Goal: Complete application form

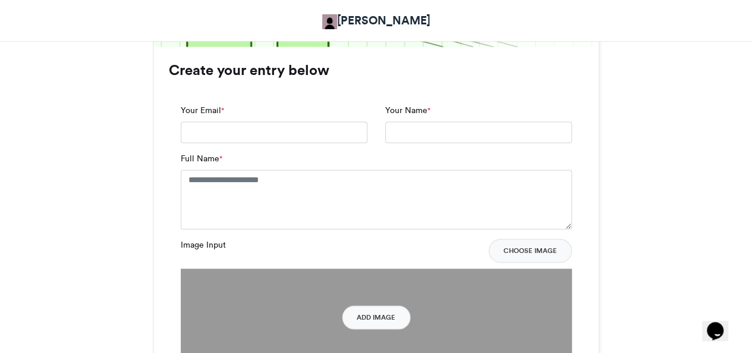
scroll to position [772, 0]
click at [288, 129] on input "Your Email *" at bounding box center [274, 131] width 187 height 21
type input "**********"
click at [254, 186] on textarea "Full Name *" at bounding box center [376, 198] width 391 height 59
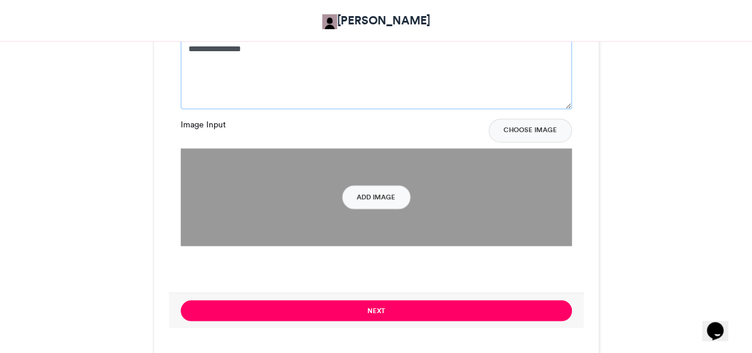
scroll to position [903, 0]
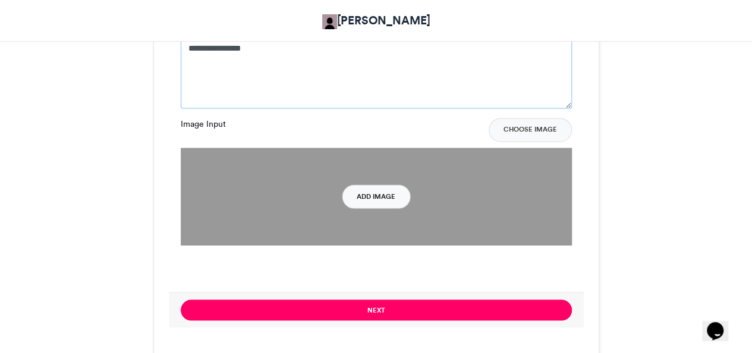
type textarea "**********"
click at [371, 188] on button "Add Image" at bounding box center [376, 196] width 68 height 24
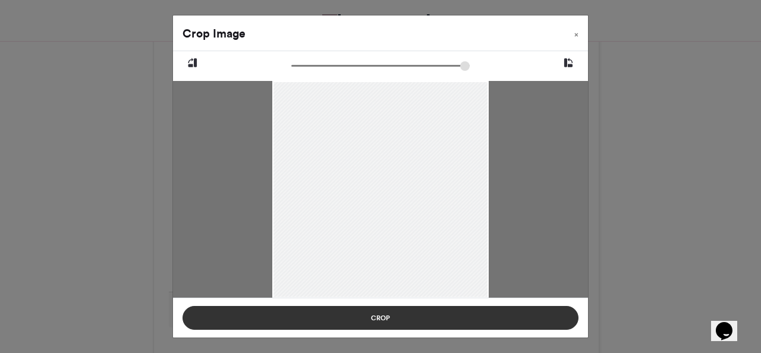
click at [376, 315] on button "Crop" at bounding box center [381, 318] width 396 height 24
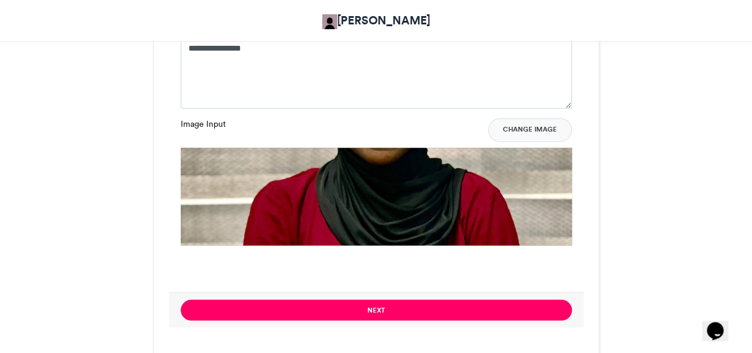
drag, startPoint x: 376, startPoint y: 315, endPoint x: 406, endPoint y: 184, distance: 134.3
click at [406, 184] on form "**********" at bounding box center [376, 144] width 415 height 366
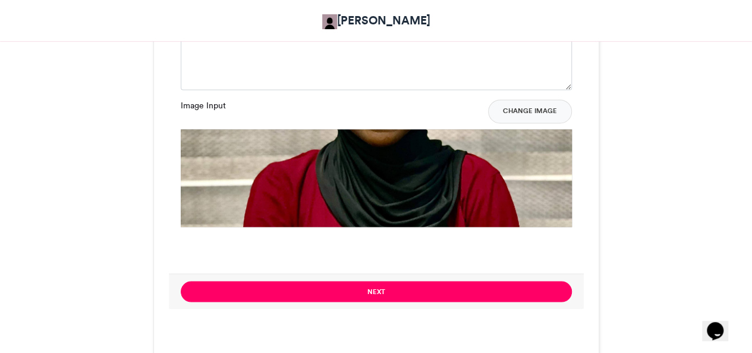
scroll to position [923, 0]
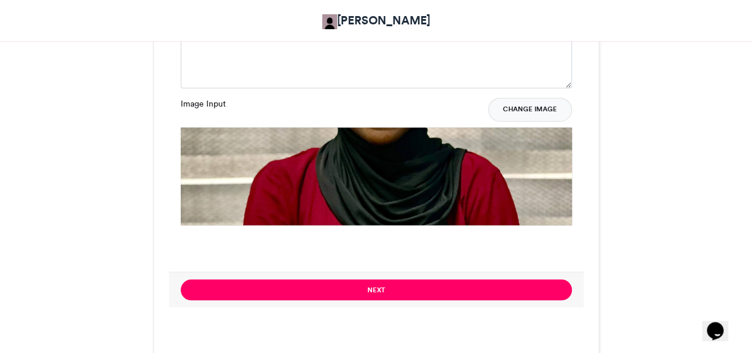
click at [535, 106] on button "Change Image" at bounding box center [530, 110] width 84 height 24
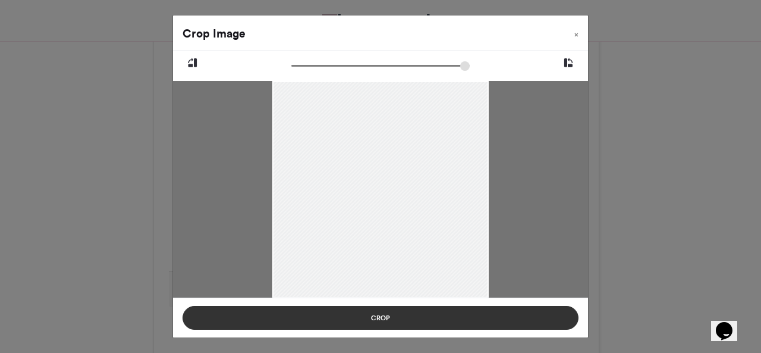
drag, startPoint x: 353, startPoint y: 215, endPoint x: 351, endPoint y: 322, distance: 107.6
click at [351, 322] on div "Crop Image × Crop" at bounding box center [380, 176] width 416 height 323
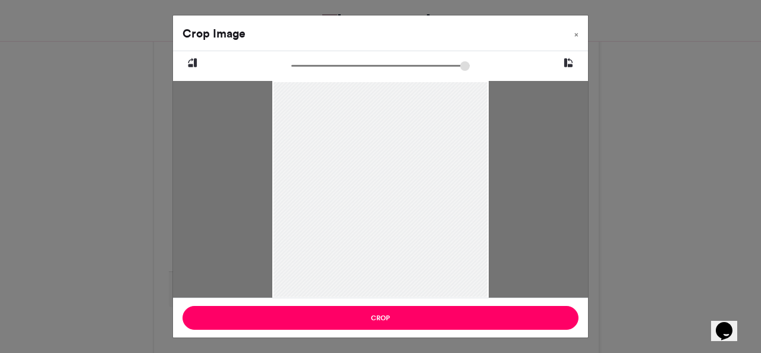
drag, startPoint x: 366, startPoint y: 244, endPoint x: 359, endPoint y: 287, distance: 42.8
click at [359, 287] on div at bounding box center [380, 224] width 216 height 288
click at [301, 65] on input "zoom" at bounding box center [380, 65] width 178 height 11
drag, startPoint x: 367, startPoint y: 151, endPoint x: 368, endPoint y: 192, distance: 41.0
click at [368, 192] on div at bounding box center [381, 258] width 265 height 354
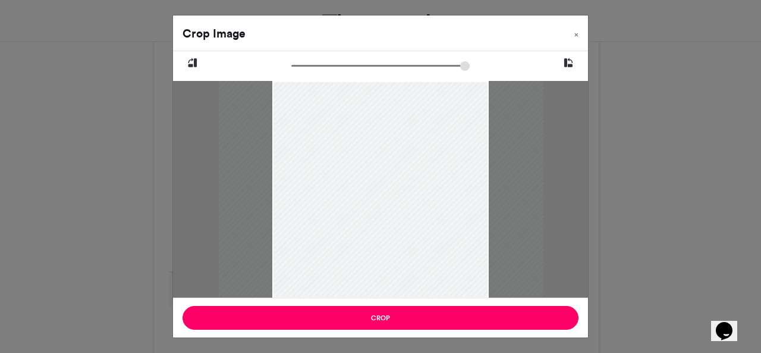
click at [308, 64] on input "zoom" at bounding box center [380, 65] width 178 height 11
type input "******"
click at [300, 70] on input "zoom" at bounding box center [380, 65] width 178 height 11
drag, startPoint x: 353, startPoint y: 162, endPoint x: 334, endPoint y: 259, distance: 98.3
click at [334, 259] on div at bounding box center [379, 246] width 247 height 330
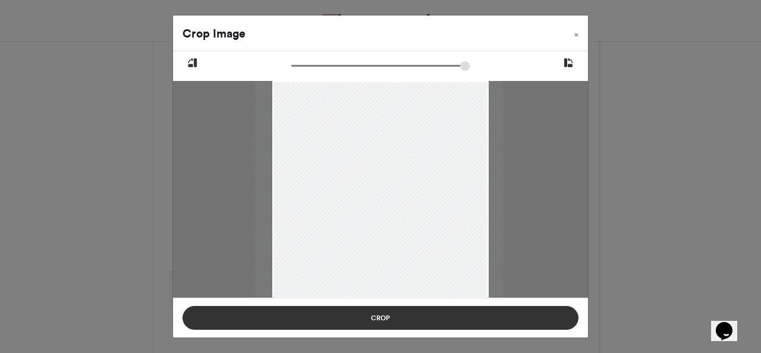
click at [344, 309] on button "Crop" at bounding box center [381, 318] width 396 height 24
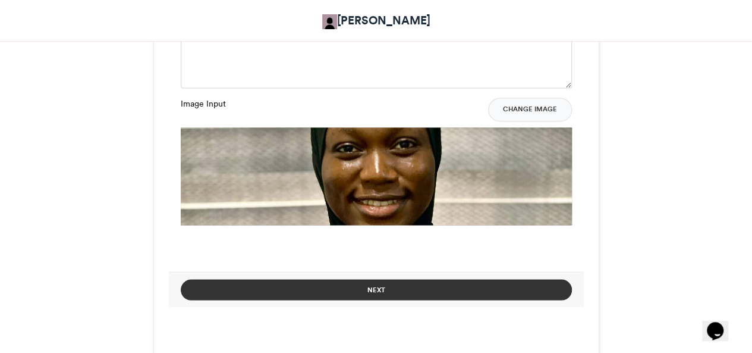
click at [370, 287] on button "Next" at bounding box center [376, 289] width 391 height 21
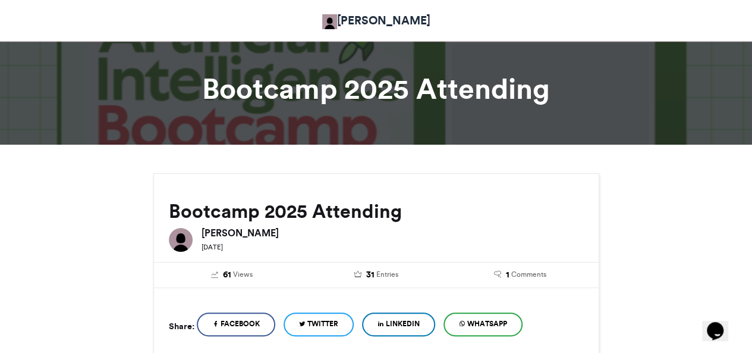
scroll to position [0, 0]
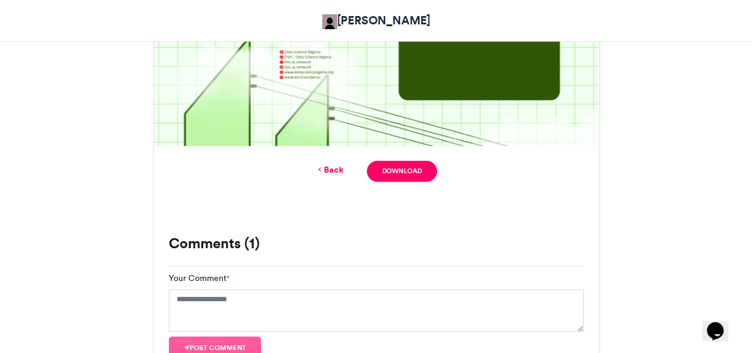
scroll to position [677, 0]
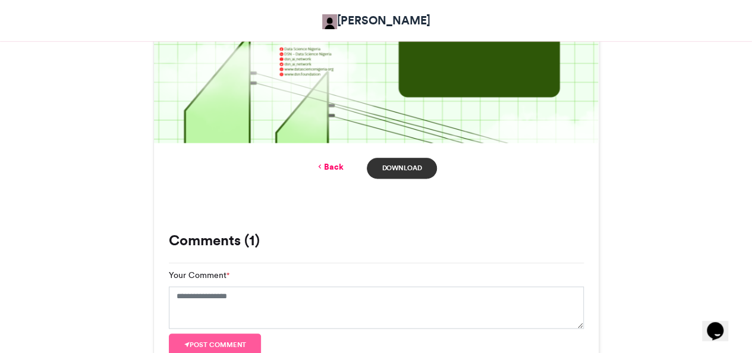
click at [397, 166] on link "Download" at bounding box center [402, 168] width 70 height 21
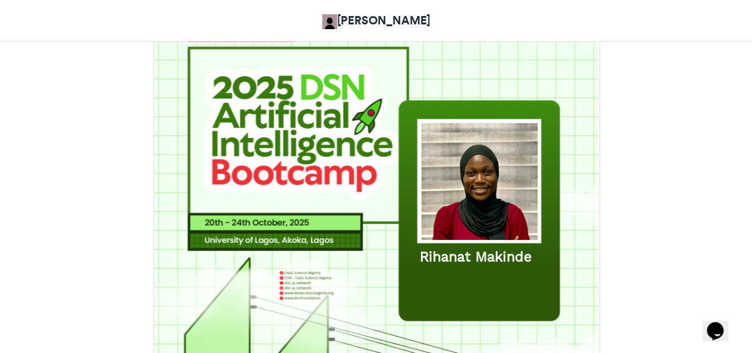
scroll to position [456, 0]
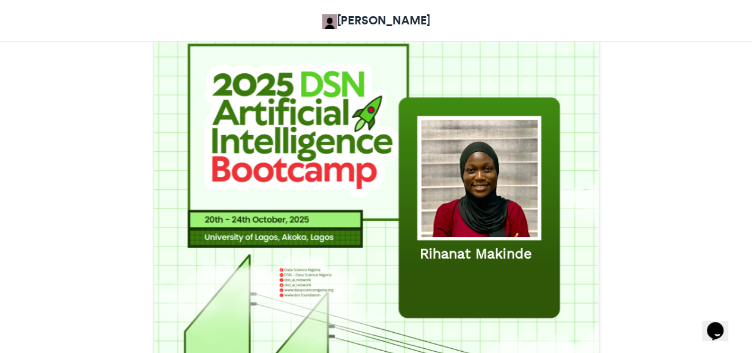
drag, startPoint x: 397, startPoint y: 166, endPoint x: 666, endPoint y: 84, distance: 281.0
click at [666, 84] on div "Bootcamp 2025 Attending [PERSON_NAME] [DATE] 61 Views 31 Entries 1 Comments" at bounding box center [376, 184] width 678 height 899
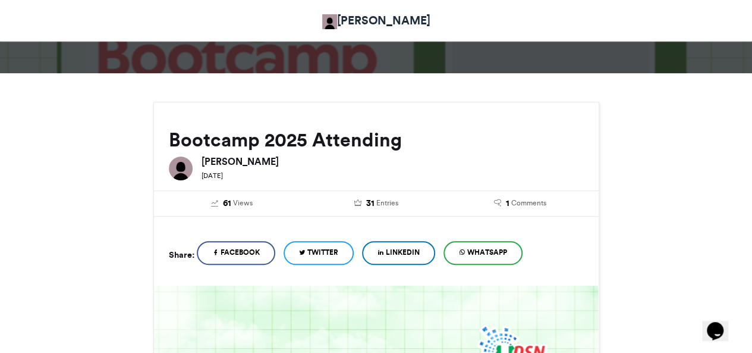
scroll to position [0, 0]
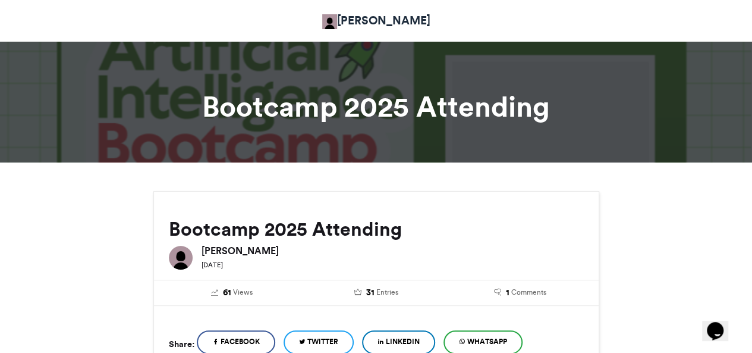
click at [411, 150] on div at bounding box center [376, 98] width 752 height 130
click at [432, 129] on div at bounding box center [376, 98] width 752 height 130
